Goal: Task Accomplishment & Management: Manage account settings

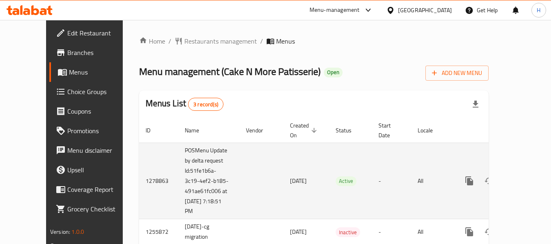
scroll to position [40, 0]
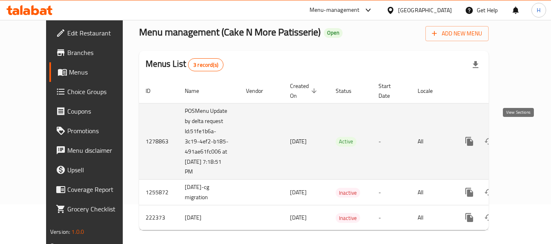
click at [524, 135] on link "enhanced table" at bounding box center [529, 142] width 20 height 20
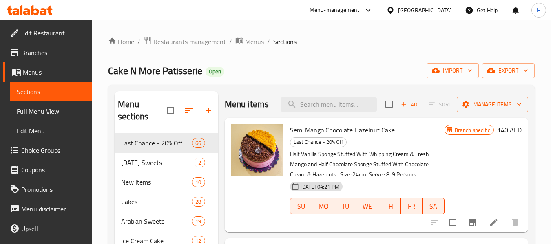
click at [435, 67] on icon "button" at bounding box center [436, 71] width 8 height 8
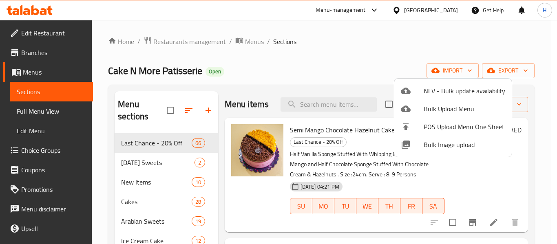
click at [496, 65] on div at bounding box center [278, 122] width 557 height 244
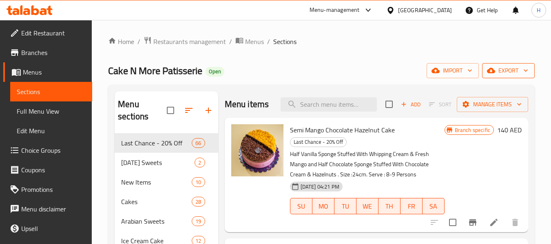
click at [506, 73] on span "export" at bounding box center [509, 71] width 40 height 10
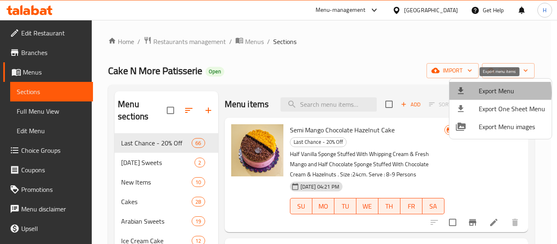
click at [491, 93] on span "Export Menu" at bounding box center [512, 91] width 67 height 10
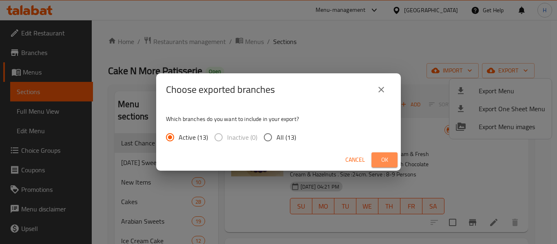
click at [388, 162] on span "Ok" at bounding box center [384, 160] width 13 height 10
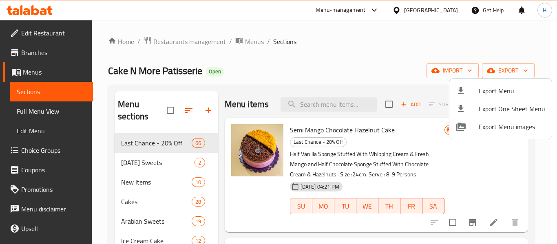
click at [53, 29] on div at bounding box center [278, 122] width 557 height 244
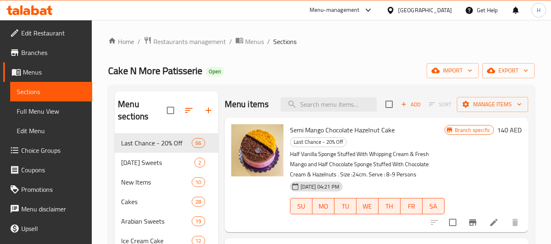
click at [53, 29] on span "Edit Restaurant" at bounding box center [53, 33] width 64 height 10
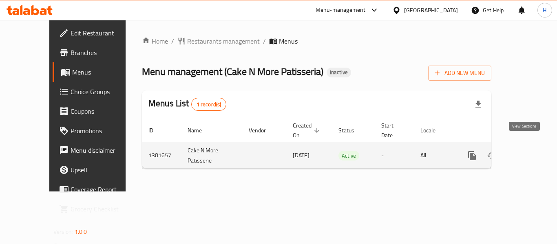
click at [528, 151] on icon "enhanced table" at bounding box center [531, 156] width 10 height 10
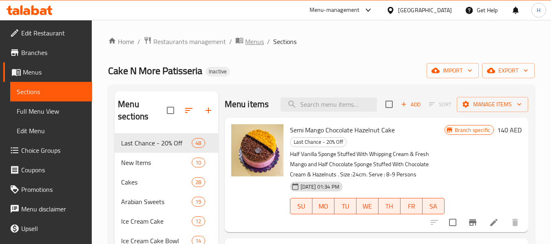
click at [253, 41] on span "Menus" at bounding box center [254, 42] width 19 height 10
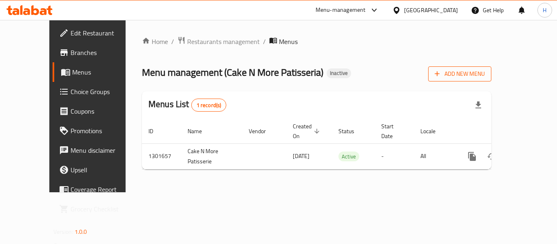
click at [485, 70] on span "Add New Menu" at bounding box center [460, 74] width 50 height 10
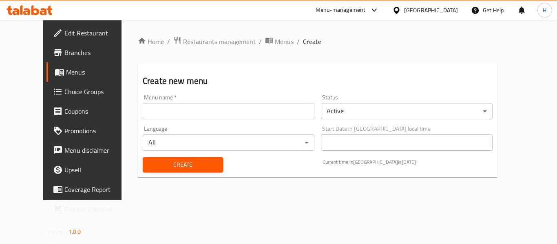
click at [199, 112] on input "text" at bounding box center [229, 111] width 172 height 16
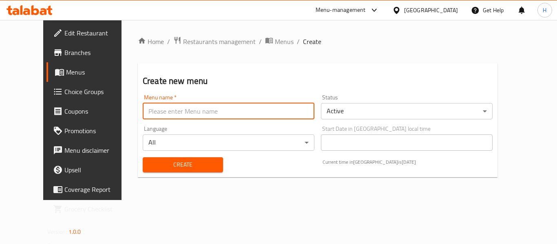
click at [199, 112] on input "text" at bounding box center [229, 111] width 172 height 16
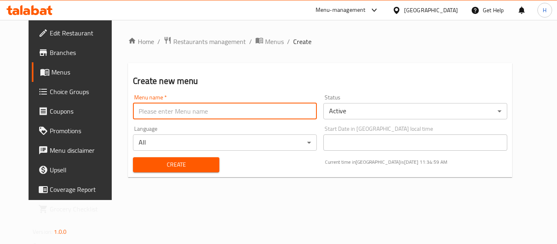
type input "New Menu"
click at [164, 169] on span "Create" at bounding box center [176, 165] width 73 height 10
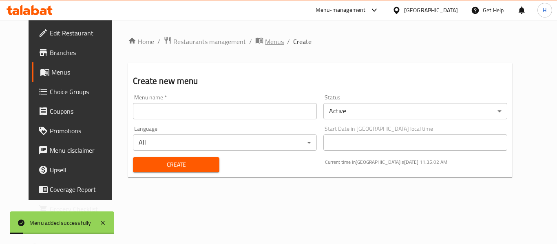
click at [265, 44] on span "Menus" at bounding box center [274, 42] width 19 height 10
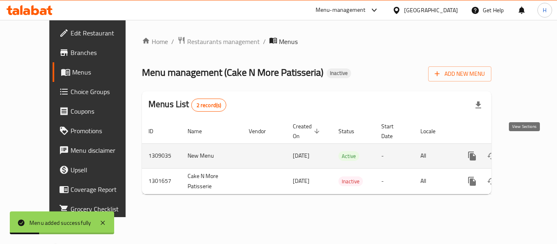
click at [531, 147] on link "enhanced table" at bounding box center [532, 157] width 20 height 20
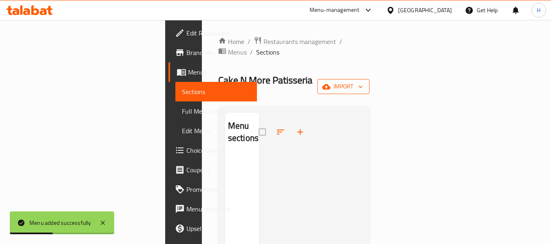
click at [363, 82] on span "import" at bounding box center [343, 87] width 39 height 10
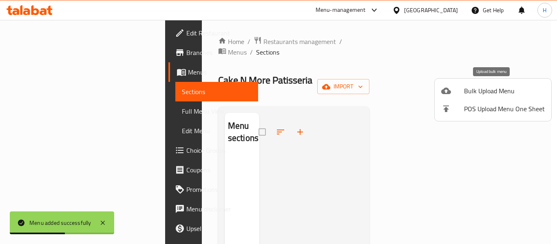
click at [487, 89] on span "Bulk Upload Menu" at bounding box center [504, 91] width 81 height 10
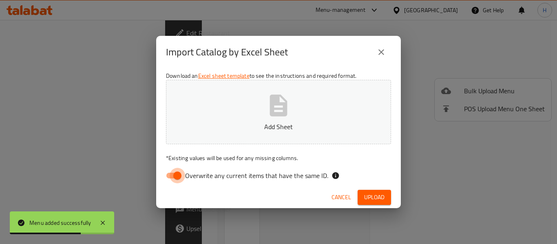
click at [174, 172] on input "Overwrite any current items that have the same ID." at bounding box center [177, 176] width 47 height 16
checkbox input "false"
click at [378, 195] on span "Upload" at bounding box center [374, 198] width 20 height 10
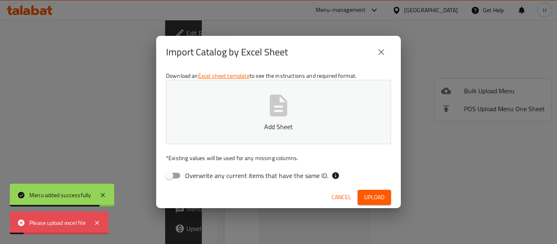
click at [258, 101] on button "Add Sheet" at bounding box center [278, 112] width 225 height 64
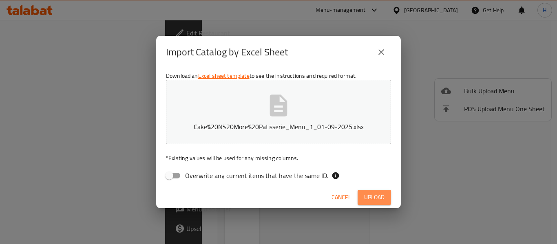
click at [370, 194] on span "Upload" at bounding box center [374, 198] width 20 height 10
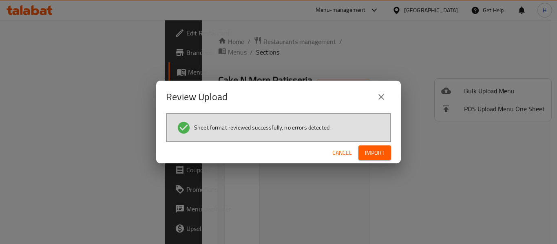
click at [377, 157] on span "Import" at bounding box center [375, 153] width 20 height 10
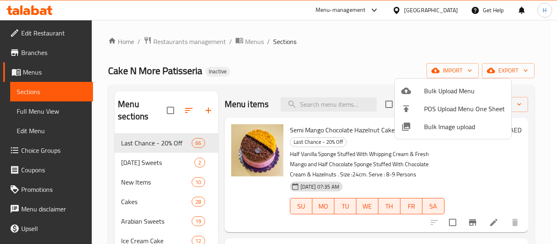
click at [282, 69] on div at bounding box center [278, 122] width 557 height 244
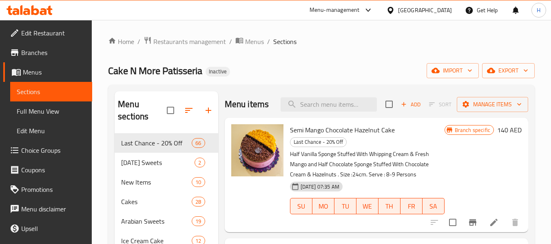
click at [36, 111] on span "Full Menu View" at bounding box center [51, 112] width 69 height 10
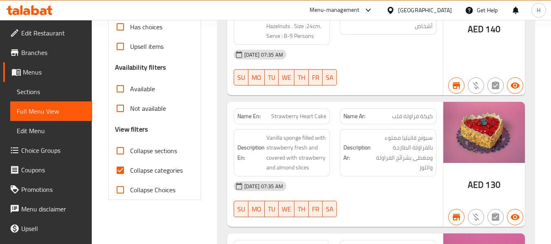
scroll to position [109, 0]
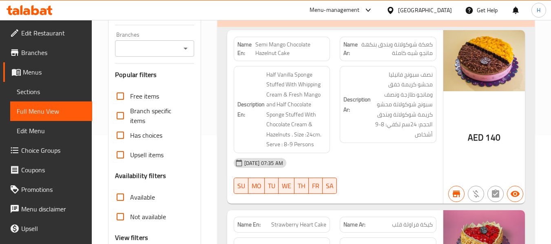
click at [164, 50] on input "Branches" at bounding box center [148, 48] width 60 height 11
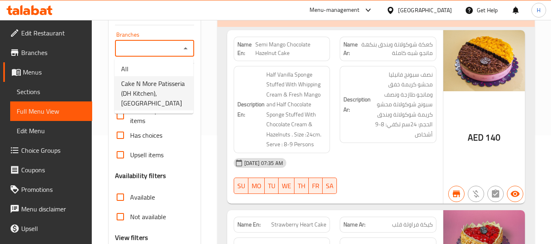
click at [163, 85] on span "Cake N More Patisseria (DH Kitchen), [GEOGRAPHIC_DATA]" at bounding box center [154, 93] width 66 height 29
type input "Cake N More Patisseria (DH Kitchen), [GEOGRAPHIC_DATA]"
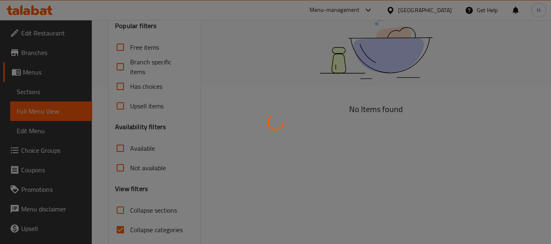
scroll to position [190, 0]
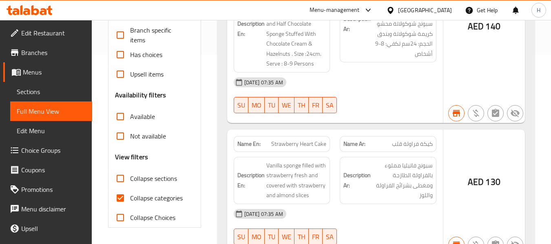
click at [122, 118] on input "Available" at bounding box center [121, 117] width 20 height 20
click at [116, 115] on input "Available" at bounding box center [121, 117] width 20 height 20
click at [122, 116] on input "Available" at bounding box center [121, 117] width 20 height 20
click at [119, 116] on input "Available" at bounding box center [121, 117] width 20 height 20
click at [121, 111] on input "Available" at bounding box center [121, 117] width 20 height 20
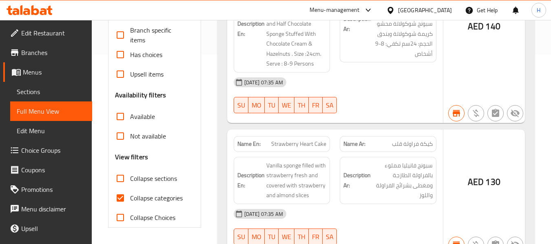
checkbox input "true"
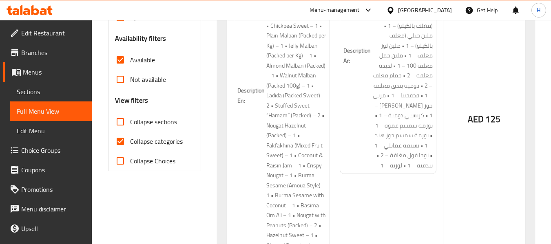
scroll to position [218, 0]
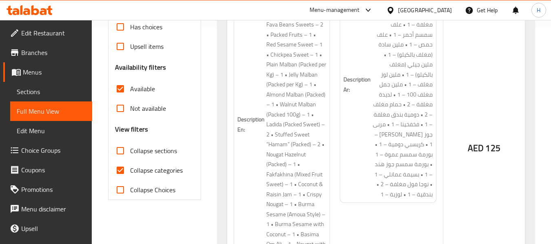
click at [247, 121] on strong "Description En:" at bounding box center [251, 125] width 27 height 20
drag, startPoint x: 239, startPoint y: 117, endPoint x: 235, endPoint y: 110, distance: 7.8
click at [237, 113] on div "Description En: Mini Chickpea Sweets – 2 • Mini Sesame Bar (Packed) – 2 • Mini …" at bounding box center [282, 124] width 97 height 317
click at [235, 109] on div "Description En: Mini Chickpea Sweets – 2 • Mini Sesame Bar (Packed) – 2 • Mini …" at bounding box center [282, 124] width 97 height 317
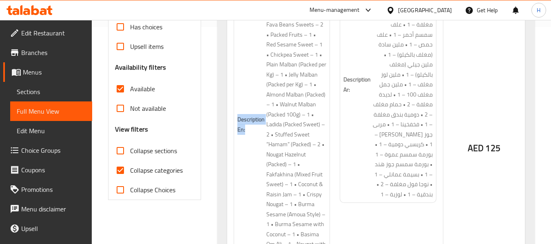
copy strong "Description En:"
click at [238, 115] on strong "Description En:" at bounding box center [251, 125] width 27 height 20
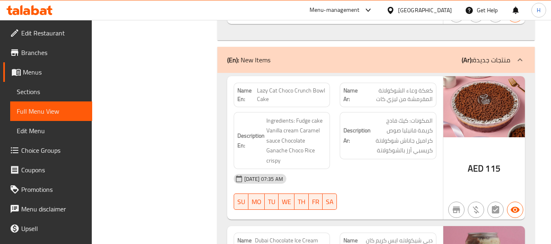
scroll to position [1133, 0]
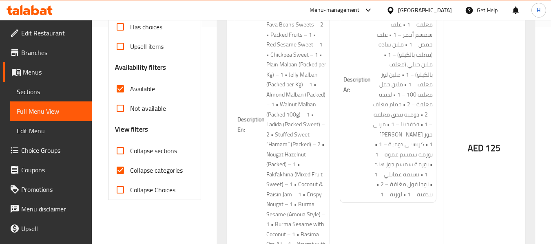
scroll to position [0, 0]
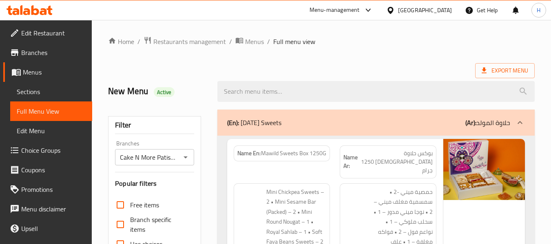
click at [182, 67] on div "Export Menu" at bounding box center [321, 70] width 427 height 15
click at [51, 32] on span "Edit Restaurant" at bounding box center [53, 33] width 64 height 10
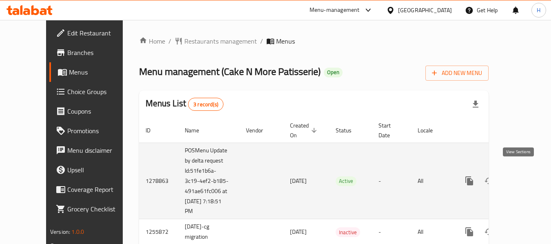
click at [524, 176] on icon "enhanced table" at bounding box center [529, 181] width 10 height 10
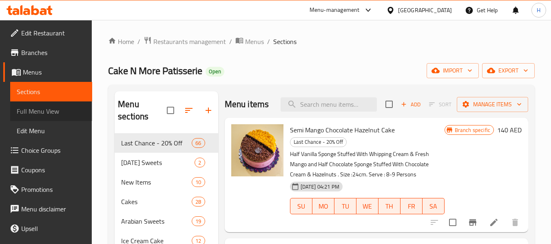
click at [54, 114] on span "Full Menu View" at bounding box center [51, 112] width 69 height 10
click at [31, 113] on span "Full Menu View" at bounding box center [51, 112] width 69 height 10
click at [27, 120] on link "Full Menu View" at bounding box center [51, 112] width 82 height 20
click at [26, 115] on span "Full Menu View" at bounding box center [51, 112] width 69 height 10
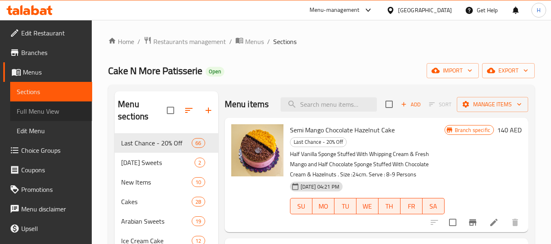
click at [26, 115] on span "Full Menu View" at bounding box center [51, 112] width 69 height 10
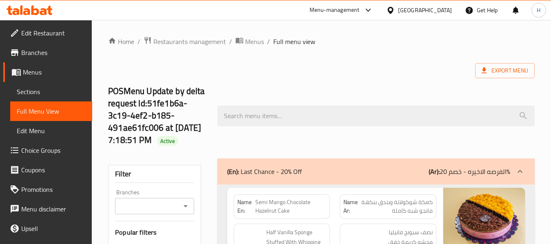
scroll to position [218, 0]
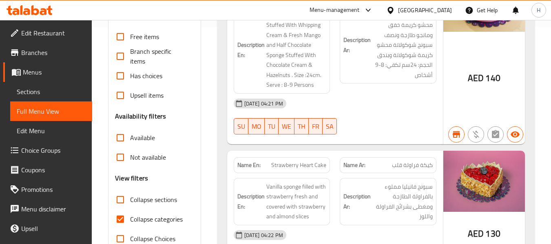
click at [122, 167] on input "Not available" at bounding box center [121, 158] width 20 height 20
checkbox input "true"
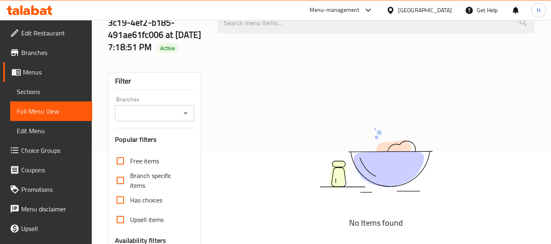
scroll to position [109, 0]
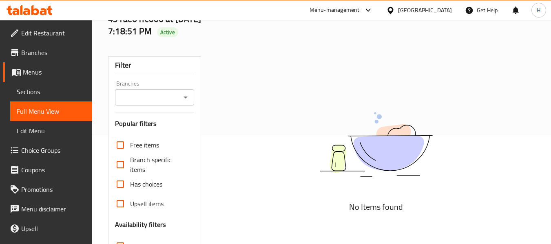
click at [172, 118] on div "Filter Branches Branches Popular filters Free items Branch specific items Has c…" at bounding box center [154, 207] width 93 height 302
click at [173, 103] on input "Branches" at bounding box center [148, 97] width 60 height 11
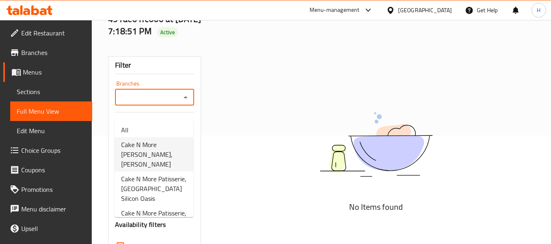
click at [159, 150] on span "Cake N More Patisserie, Abu Hail" at bounding box center [154, 154] width 66 height 29
type input "Cake N More Patisserie, Abu Hail"
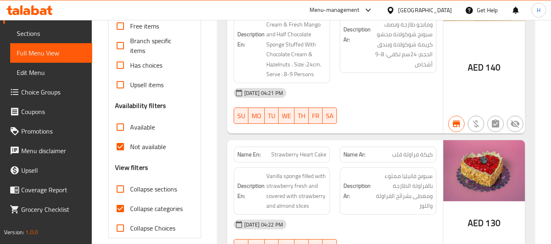
scroll to position [218, 0]
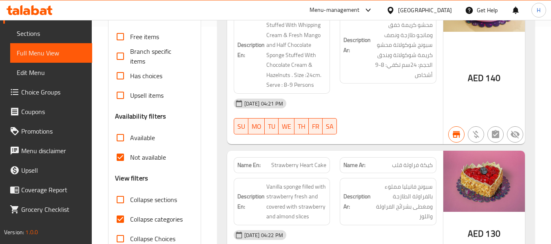
drag, startPoint x: 121, startPoint y: 151, endPoint x: 121, endPoint y: 166, distance: 15.1
click at [121, 148] on input "Available" at bounding box center [121, 138] width 20 height 20
checkbox input "true"
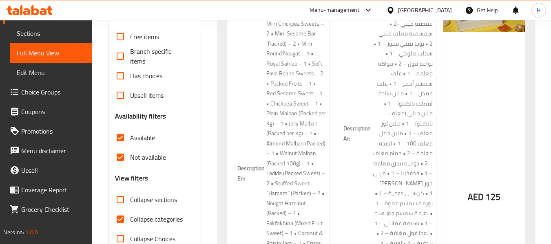
click at [121, 166] on input "Not available" at bounding box center [121, 158] width 20 height 20
click at [120, 167] on input "Not available" at bounding box center [121, 158] width 20 height 20
checkbox input "false"
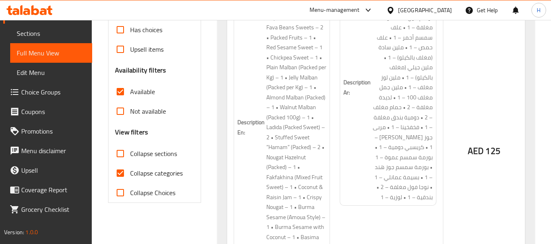
scroll to position [326, 0]
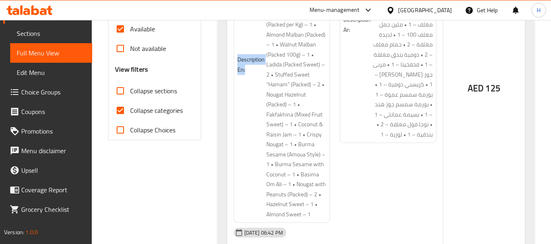
drag, startPoint x: 244, startPoint y: 71, endPoint x: 232, endPoint y: 60, distance: 16.2
click at [232, 60] on div "Description En: Mini Chickpea Sweets – 2 • Mini Sesame Bar (Packed) – 2 • Mini …" at bounding box center [282, 64] width 107 height 327
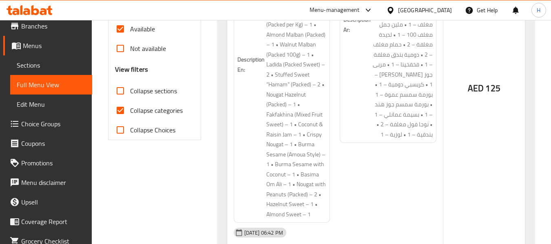
scroll to position [0, 0]
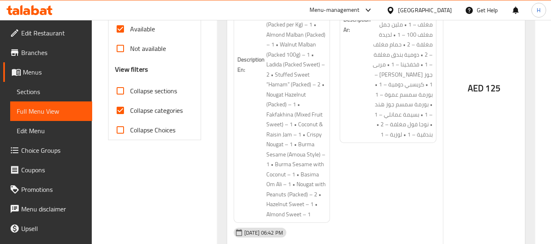
click at [45, 76] on span "Menus" at bounding box center [54, 72] width 63 height 10
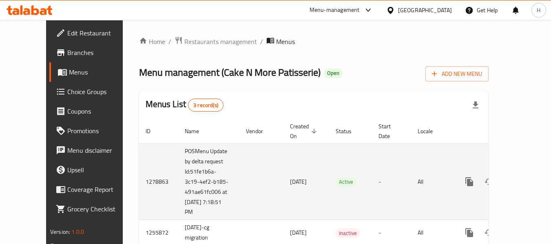
click at [523, 173] on link "enhanced table" at bounding box center [529, 182] width 20 height 20
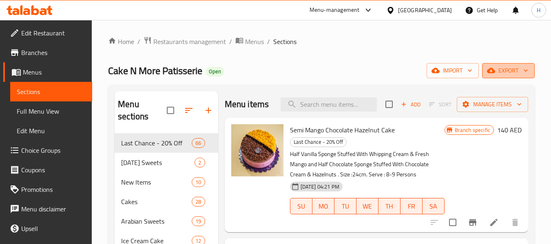
click at [518, 77] on button "export" at bounding box center [508, 70] width 53 height 15
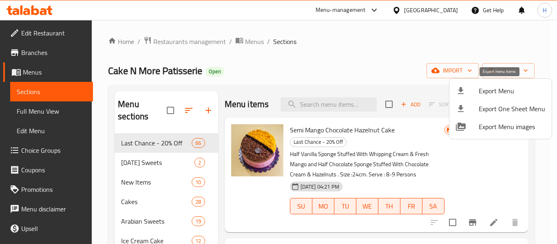
click at [497, 86] on span "Export Menu" at bounding box center [512, 91] width 67 height 10
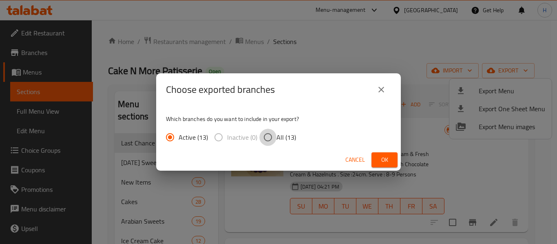
click at [272, 138] on input "All (13)" at bounding box center [268, 137] width 17 height 17
radio input "true"
click at [380, 161] on span "Ok" at bounding box center [384, 160] width 13 height 10
